Goal: Find specific fact: Find specific fact

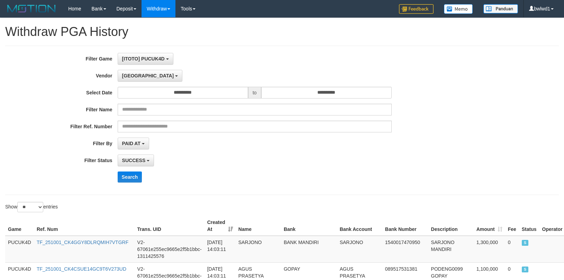
select select "**********"
select select "**"
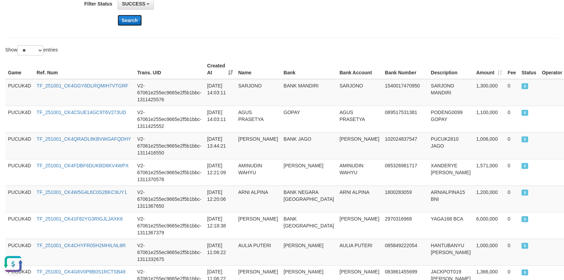
drag, startPoint x: 0, startPoint y: 0, endPoint x: 136, endPoint y: 21, distance: 137.2
click at [136, 21] on button "Search" at bounding box center [130, 20] width 25 height 11
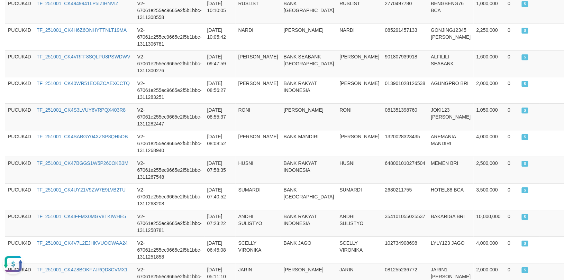
scroll to position [720, 0]
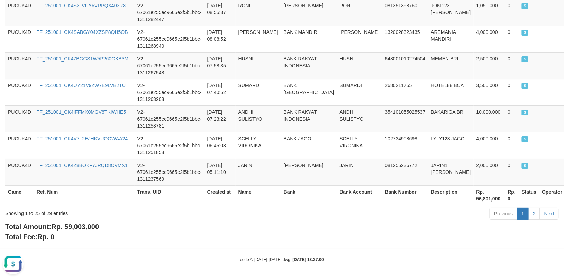
click at [83, 224] on span "Rp. 59,003,000" at bounding box center [75, 227] width 48 height 8
copy span "59,003,000"
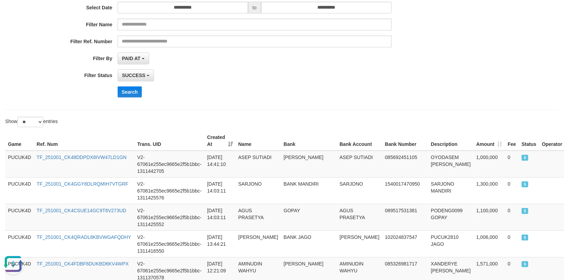
scroll to position [0, 0]
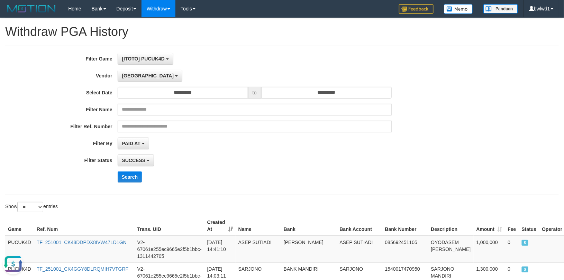
click at [145, 74] on div "Dubai - Default Vendor - [PERSON_NAME] Atlas WD LB Java Purple Green Gigantic A…" at bounding box center [255, 76] width 274 height 12
click at [133, 79] on button "[GEOGRAPHIC_DATA]" at bounding box center [150, 76] width 65 height 12
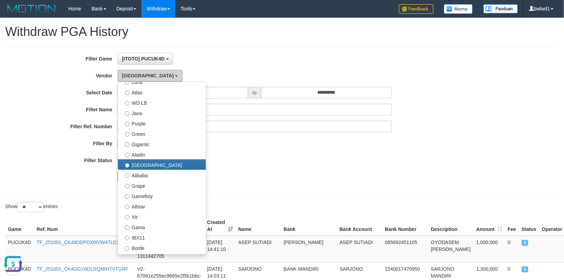
scroll to position [259, 0]
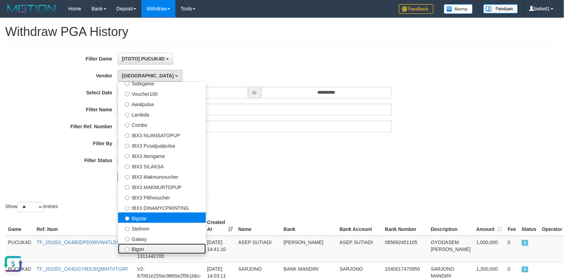
drag, startPoint x: 169, startPoint y: 252, endPoint x: 189, endPoint y: 220, distance: 37.6
click at [189, 220] on ul "- Default Vendor - [PERSON_NAME] Atlas WD LB Java Purple Green Gigantic Aladin …" at bounding box center [162, 168] width 89 height 173
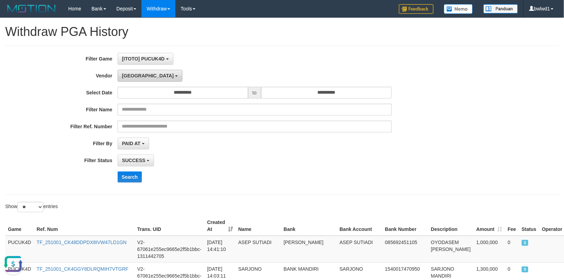
click at [138, 72] on button "[GEOGRAPHIC_DATA]" at bounding box center [150, 76] width 65 height 12
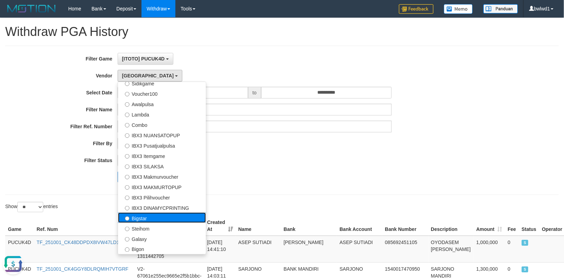
click at [174, 220] on label "Bigstar" at bounding box center [162, 218] width 88 height 10
select select "**********"
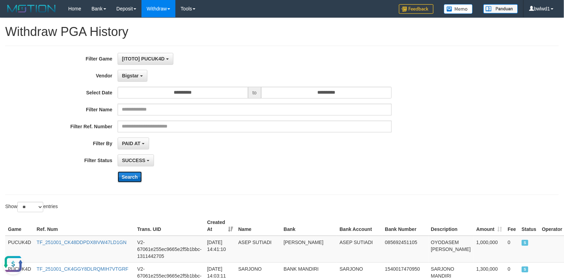
click at [141, 179] on button "Search" at bounding box center [130, 177] width 25 height 11
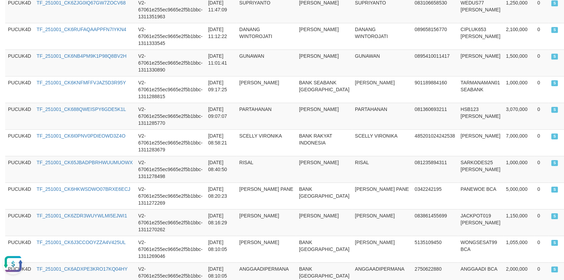
scroll to position [720, 0]
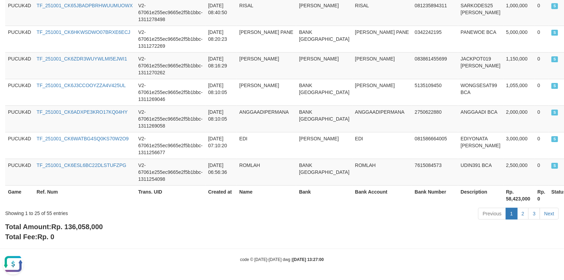
click at [99, 224] on span "Rp. 136,058,000" at bounding box center [77, 227] width 52 height 8
copy span "136,058,000"
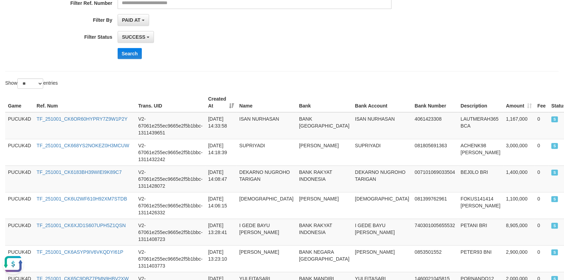
scroll to position [121, 0]
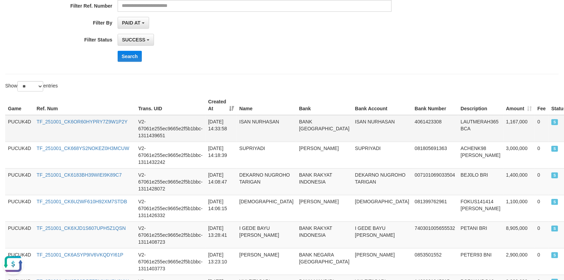
click at [503, 121] on td "1,167,000" at bounding box center [518, 128] width 31 height 27
copy td "1,167,000"
click at [503, 121] on td "1,167,000" at bounding box center [518, 128] width 31 height 27
click at [458, 120] on td "LAUTMERAH365 BCA" at bounding box center [480, 128] width 45 height 27
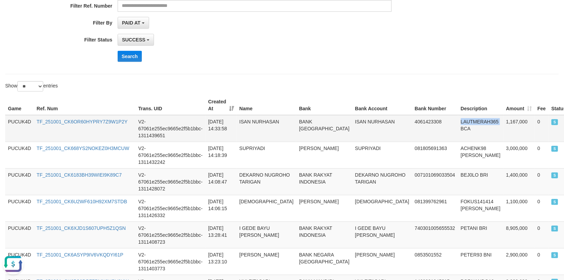
copy td "LAUTMERAH365"
click at [356, 119] on td "ISAN NURHASAN" at bounding box center [382, 128] width 60 height 27
copy td "ISAN NURHASAN"
click at [356, 119] on td "ISAN NURHASAN" at bounding box center [382, 128] width 60 height 27
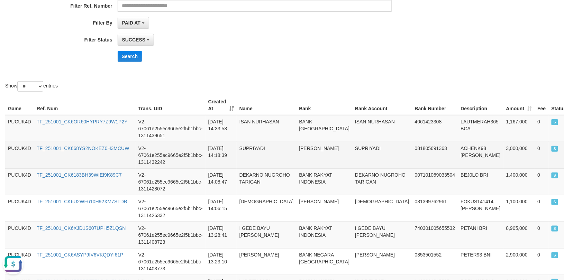
click at [147, 154] on td "V2-67061e255ec9665e2f5b1bbc-1311432242" at bounding box center [171, 155] width 70 height 27
click at [238, 163] on td "SUPRIYADI" at bounding box center [267, 155] width 60 height 27
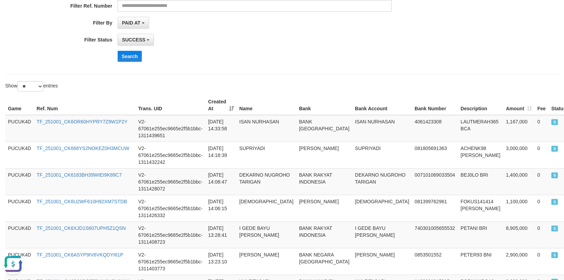
click at [289, 111] on th "Name" at bounding box center [267, 105] width 60 height 20
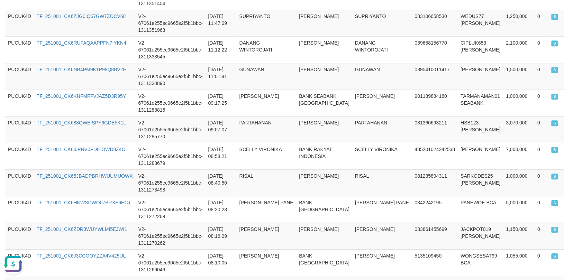
scroll to position [720, 0]
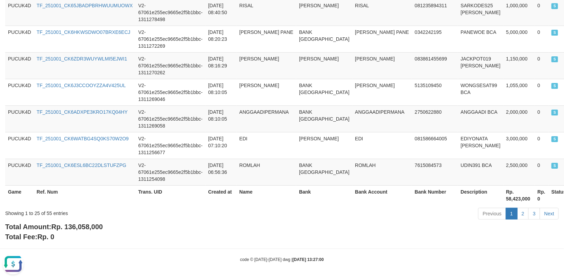
click at [88, 222] on div "Total Amount: Rp. 136,058,000 Total Fee: Rp. 0" at bounding box center [281, 232] width 553 height 20
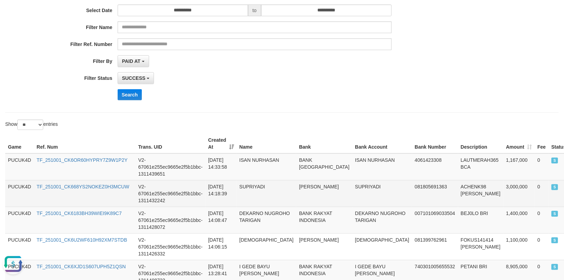
scroll to position [0, 0]
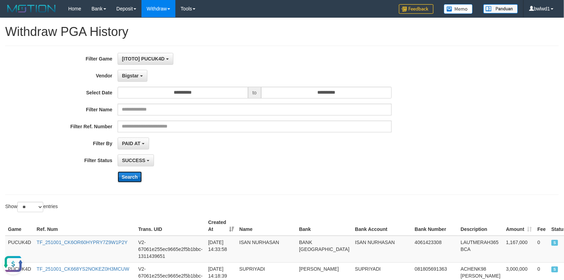
click at [135, 180] on button "Search" at bounding box center [130, 177] width 25 height 11
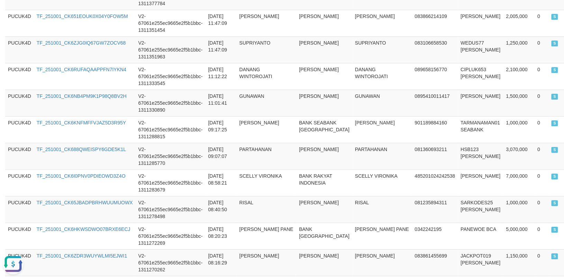
scroll to position [692, 0]
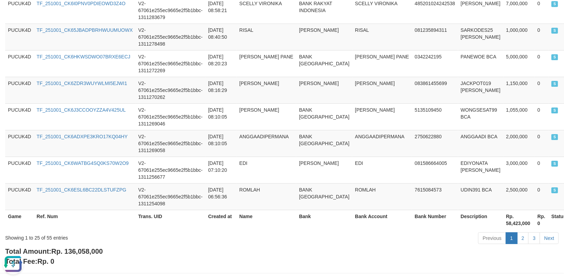
click at [89, 254] on span "Rp. 136,058,000" at bounding box center [77, 252] width 52 height 8
copy span "136,058,000"
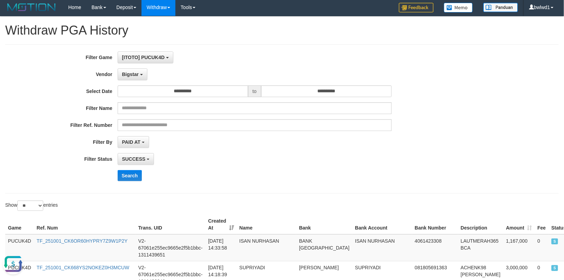
scroll to position [0, 0]
